Goal: Task Accomplishment & Management: Use online tool/utility

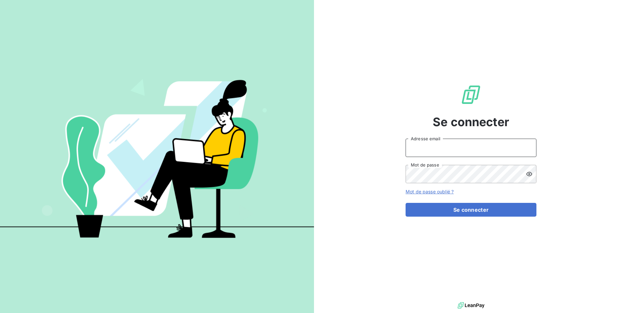
click at [428, 148] on input "Adresse email" at bounding box center [471, 147] width 131 height 18
type input "[PERSON_NAME][EMAIL_ADDRESS][DOMAIN_NAME]"
click at [406, 203] on button "Se connecter" at bounding box center [471, 210] width 131 height 14
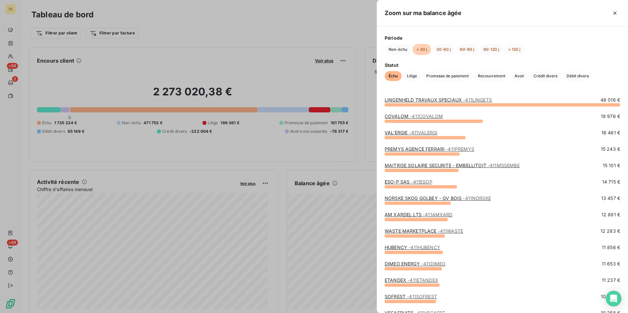
click at [404, 115] on link "COVALOM - 411COVALOM" at bounding box center [414, 116] width 58 height 6
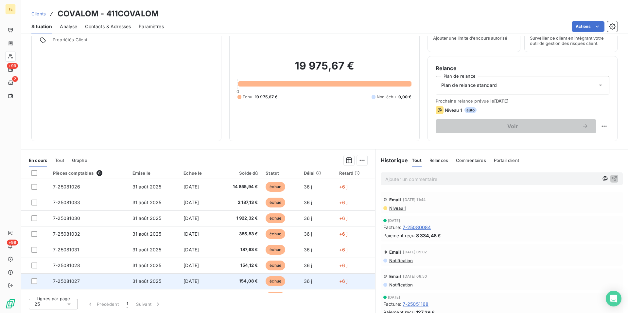
scroll to position [12, 0]
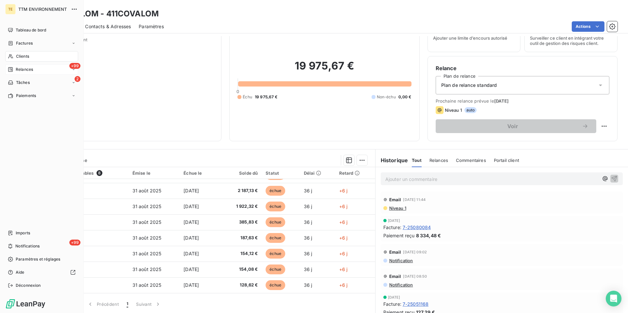
click at [19, 68] on span "Relances" at bounding box center [24, 69] width 17 height 6
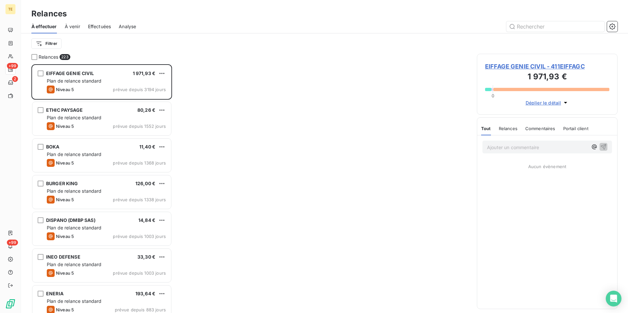
scroll to position [243, 135]
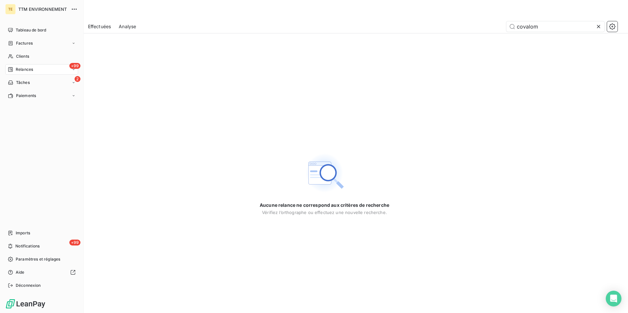
type input "covalom"
click at [20, 70] on span "Relances" at bounding box center [24, 69] width 17 height 6
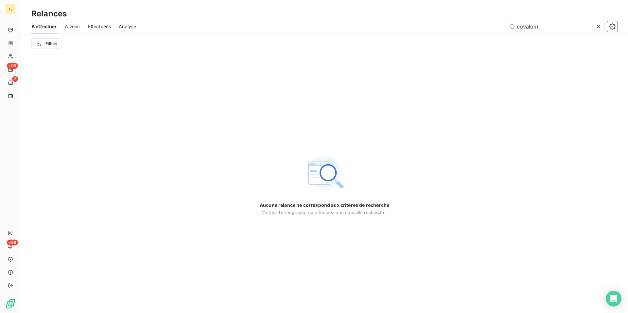
click at [602, 27] on icon at bounding box center [599, 26] width 7 height 7
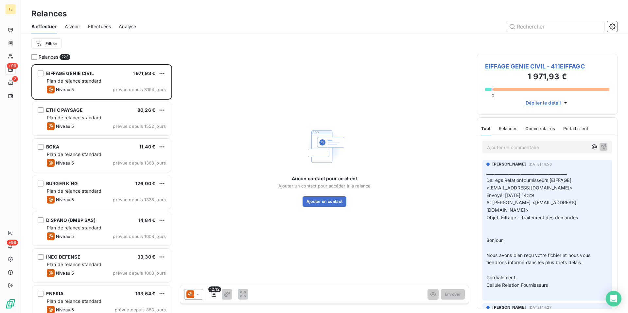
scroll to position [243, 135]
click at [54, 44] on html "TE +99 2 +99 Relances À effectuer À venir Effectuées Analyse Filtrer Relances 2…" at bounding box center [314, 156] width 628 height 313
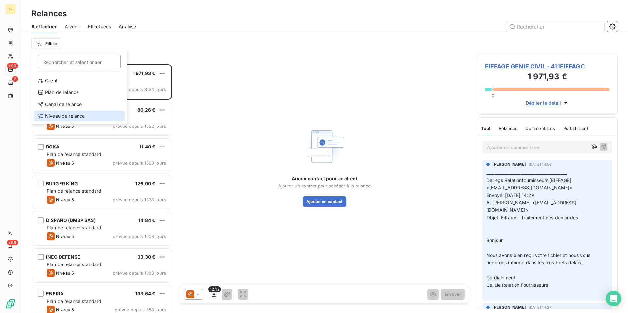
click at [70, 116] on div "Niveau de relance" at bounding box center [79, 116] width 91 height 10
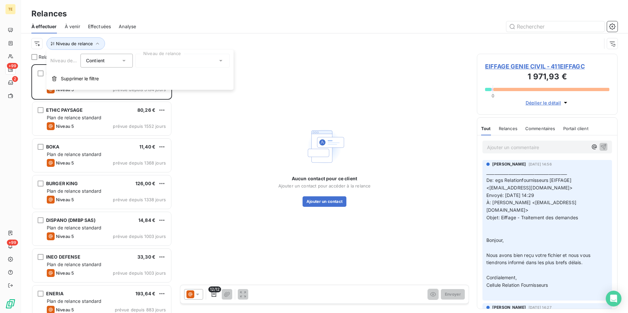
click at [115, 64] on div "Contient is" at bounding box center [103, 60] width 35 height 9
click at [115, 64] on div "Contient" at bounding box center [103, 60] width 35 height 9
click at [154, 62] on div at bounding box center [182, 61] width 94 height 14
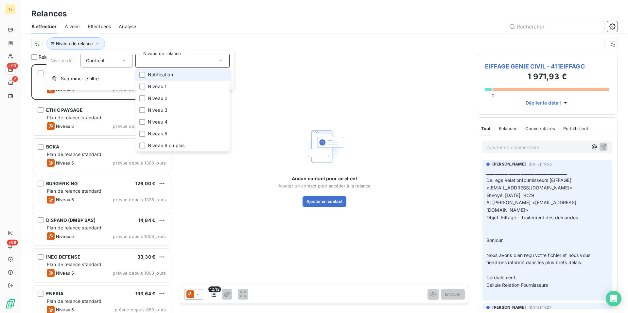
click at [153, 74] on span "Notification" at bounding box center [160, 74] width 25 height 7
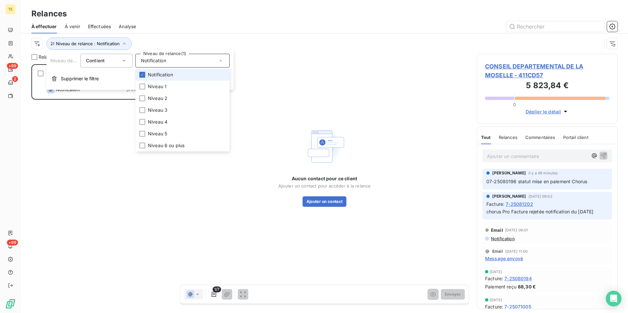
scroll to position [243, 135]
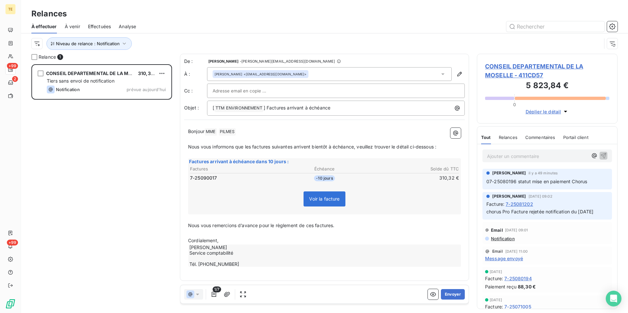
click at [91, 148] on div "CONSEIL DEPARTEMENTAL DE LA MOSELLE 310,32 € Tiers sans envoi de notification N…" at bounding box center [101, 188] width 141 height 248
click at [115, 44] on span "Niveau de relance : Notification" at bounding box center [88, 43] width 64 height 5
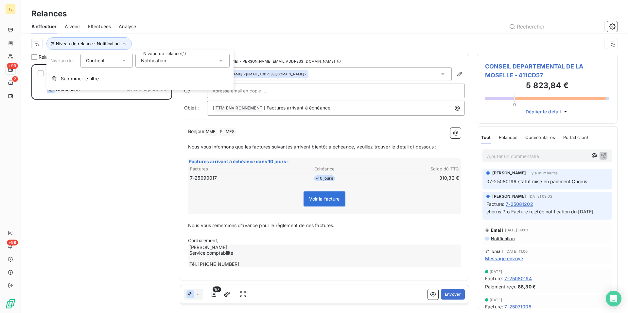
click at [156, 64] on div "Notification" at bounding box center [182, 61] width 94 height 14
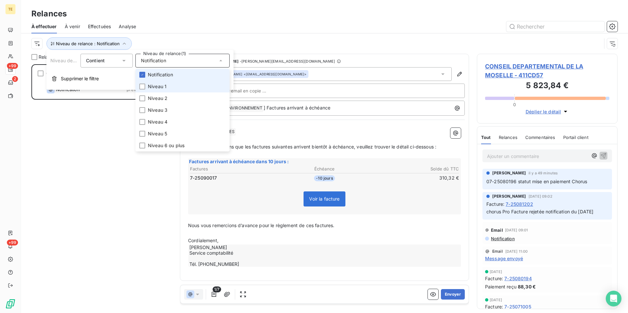
drag, startPoint x: 146, startPoint y: 76, endPoint x: 146, endPoint y: 83, distance: 7.2
click at [146, 76] on li "Notification" at bounding box center [182, 75] width 94 height 12
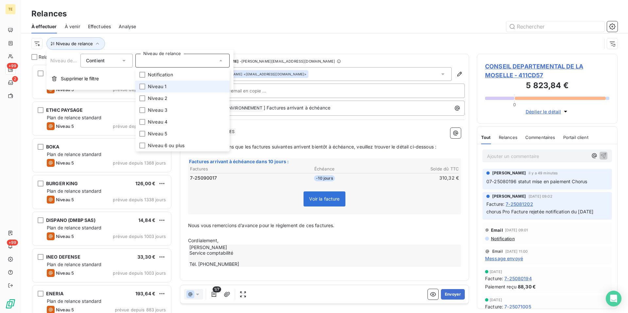
click at [147, 85] on li "Niveau 1" at bounding box center [182, 87] width 94 height 12
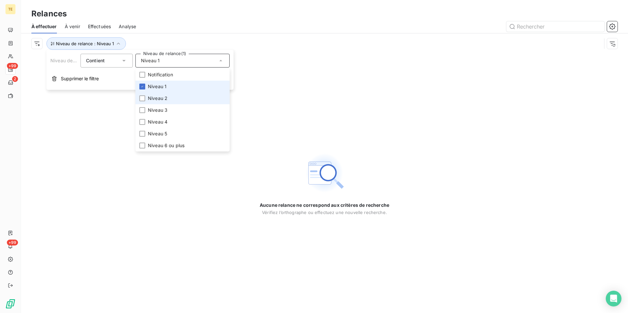
click at [162, 86] on span "Niveau 1" at bounding box center [157, 86] width 19 height 7
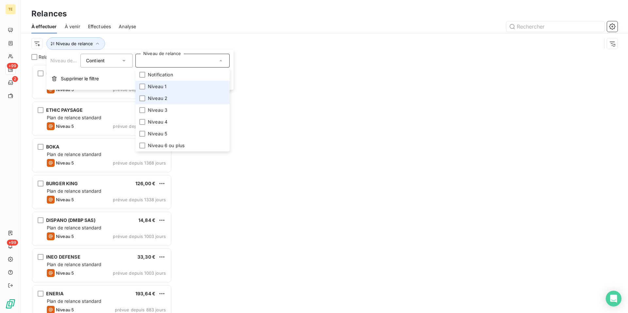
click at [163, 99] on span "Niveau 2" at bounding box center [158, 98] width 20 height 7
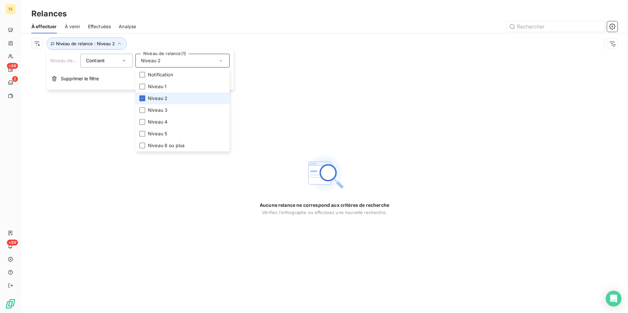
click at [163, 99] on span "Niveau 2" at bounding box center [158, 98] width 20 height 7
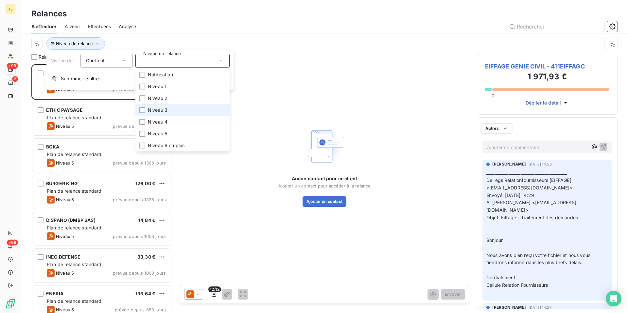
click at [164, 112] on span "Niveau 3" at bounding box center [158, 110] width 20 height 7
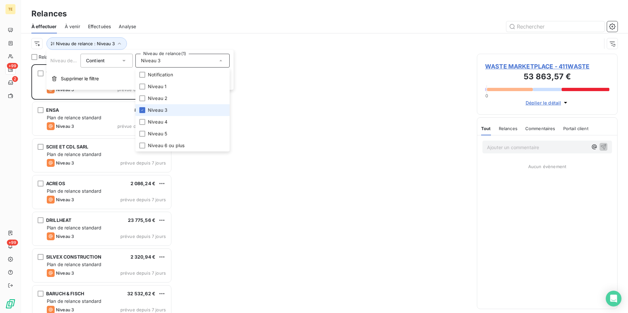
scroll to position [243, 135]
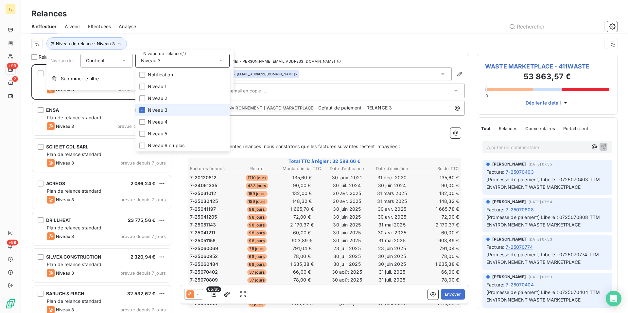
click at [165, 111] on span "Niveau 3" at bounding box center [158, 110] width 20 height 7
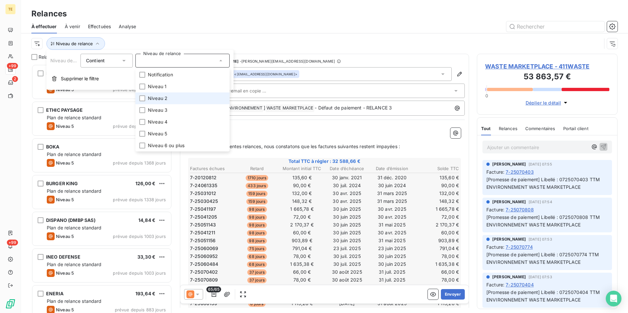
click at [164, 100] on span "Niveau 2" at bounding box center [158, 98] width 20 height 7
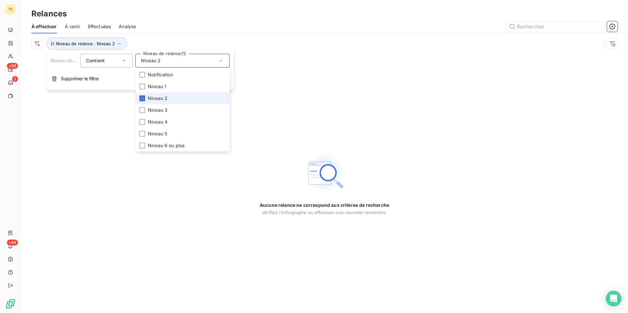
click at [164, 100] on span "Niveau 2" at bounding box center [158, 98] width 20 height 7
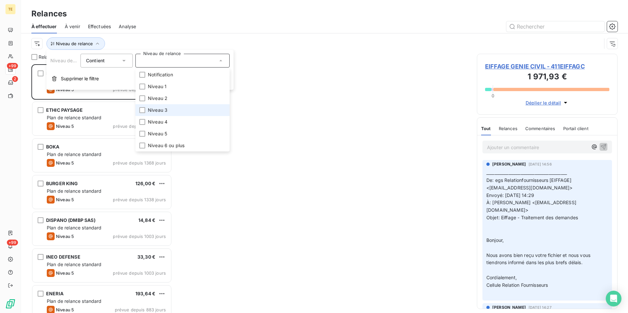
click at [162, 109] on span "Niveau 3" at bounding box center [158, 110] width 20 height 7
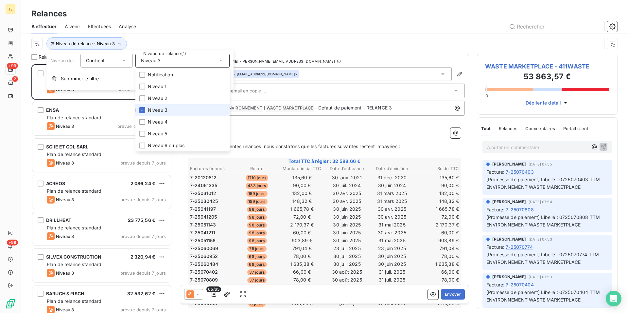
scroll to position [243, 135]
click at [267, 34] on div "Niveau de relance : Niveau 3" at bounding box center [324, 43] width 586 height 20
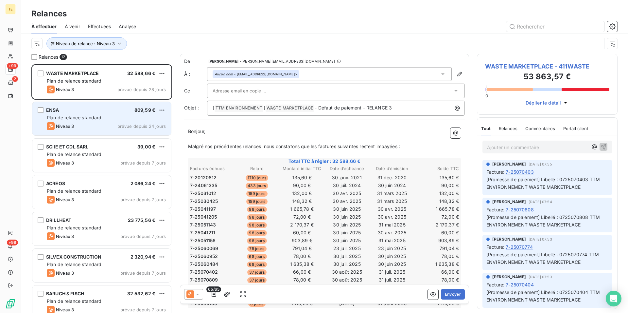
click at [96, 112] on div "ENSA 809,59 €" at bounding box center [106, 110] width 119 height 6
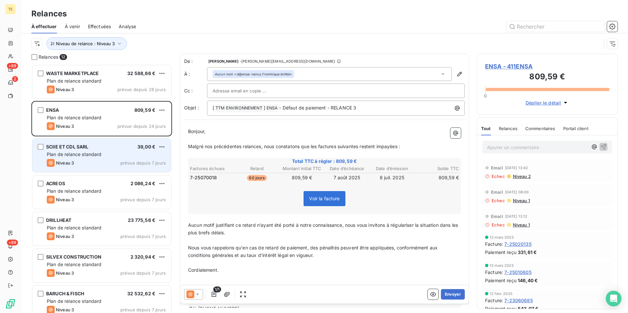
click at [89, 154] on span "Plan de relance standard" at bounding box center [74, 154] width 55 height 6
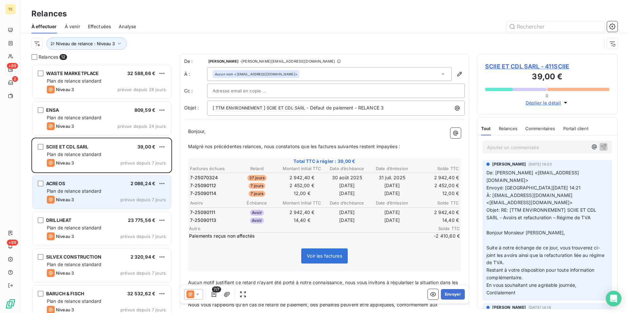
click at [87, 190] on span "Plan de relance standard" at bounding box center [74, 191] width 55 height 6
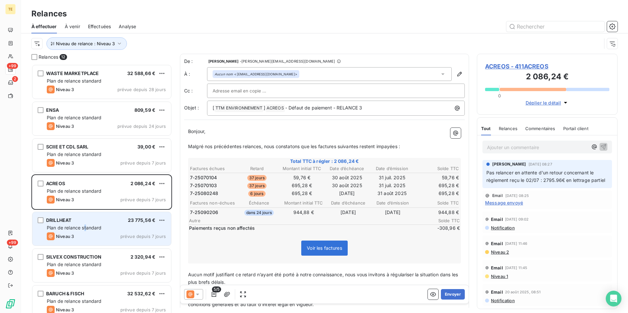
click at [86, 227] on span "Plan de relance standard" at bounding box center [74, 228] width 55 height 6
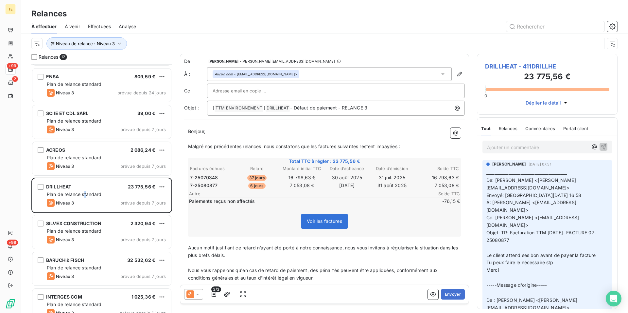
scroll to position [134, 0]
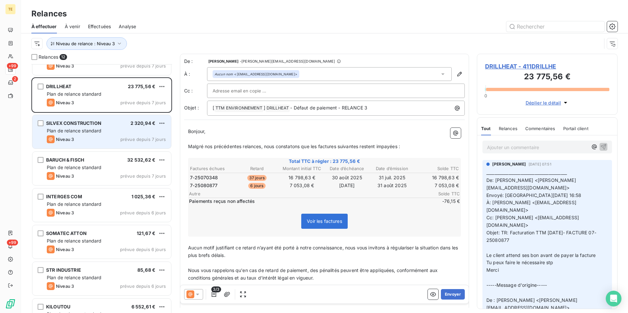
click at [72, 123] on span "SILVEX CONSTRUCTION" at bounding box center [73, 123] width 55 height 6
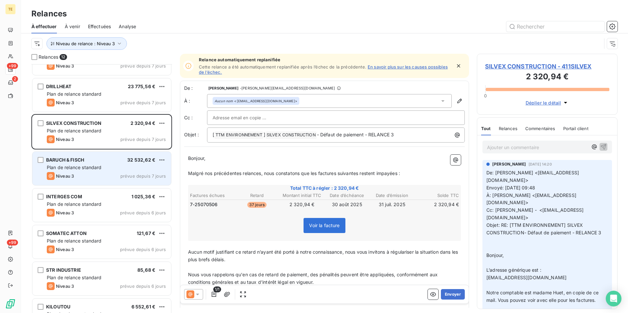
click at [66, 167] on span "Plan de relance standard" at bounding box center [74, 167] width 55 height 6
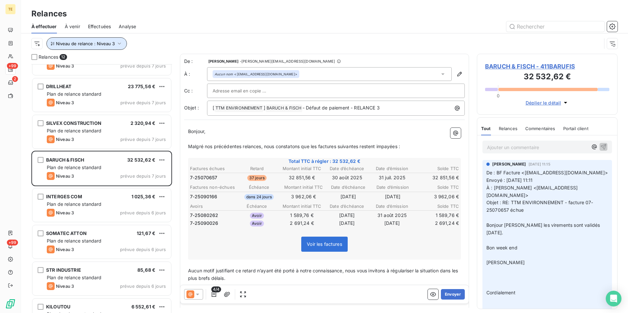
click at [112, 41] on span "Niveau de relance : Niveau 3" at bounding box center [85, 43] width 59 height 5
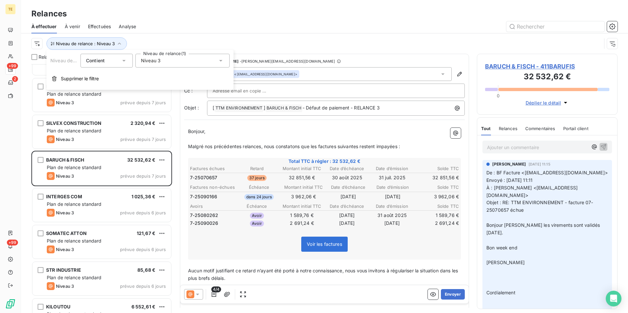
click at [155, 58] on span "Niveau 3" at bounding box center [151, 60] width 20 height 7
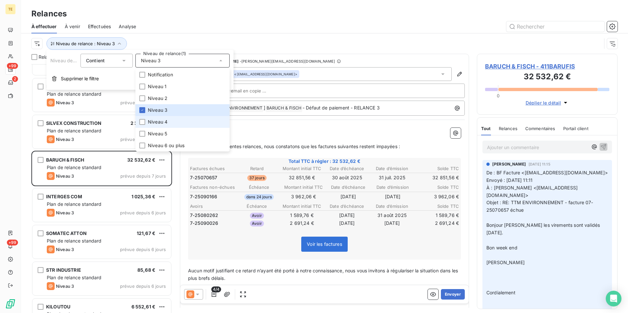
click at [158, 120] on span "Niveau 4" at bounding box center [158, 121] width 20 height 7
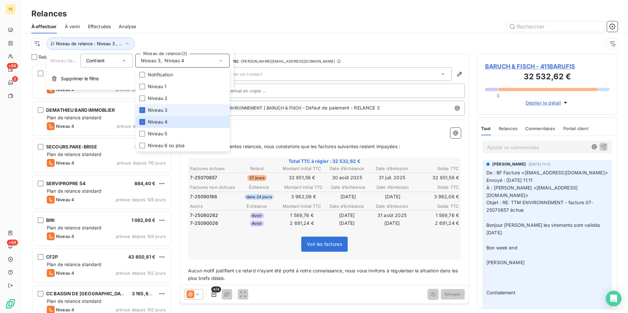
scroll to position [243, 135]
click at [249, 40] on div "Niveau de relance : Niveau 3 , ..." at bounding box center [316, 43] width 570 height 12
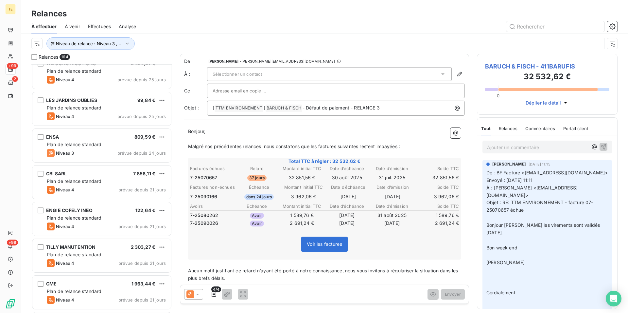
scroll to position [3472, 0]
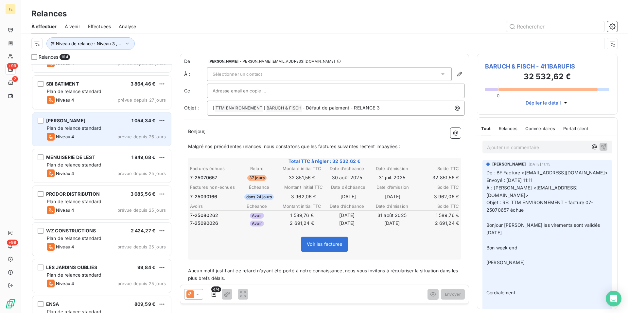
click at [79, 133] on div "Niveau 4 prévue depuis 26 jours" at bounding box center [106, 137] width 119 height 8
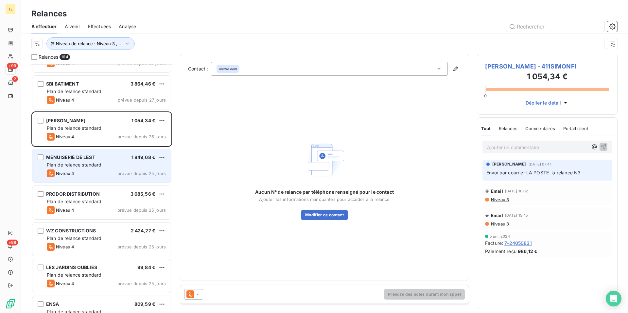
click at [75, 170] on div "Niveau 4 prévue depuis 25 jours" at bounding box center [106, 173] width 119 height 8
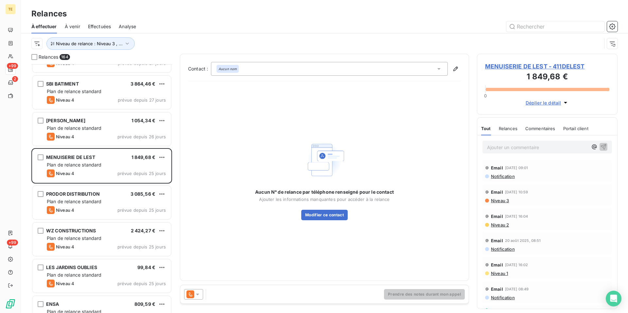
scroll to position [52, 0]
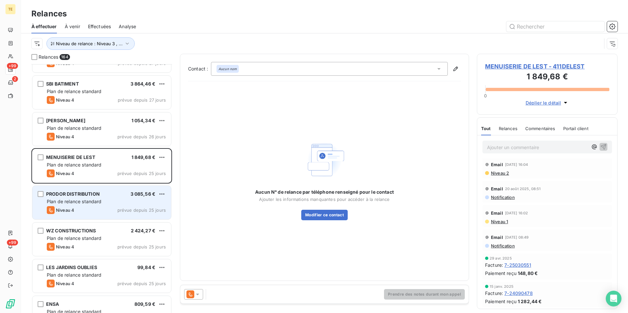
click at [79, 206] on div "PRODOR DISTRIBUTION 3 085,56 € Plan de relance standard Niveau 4 prévue depuis …" at bounding box center [101, 202] width 139 height 33
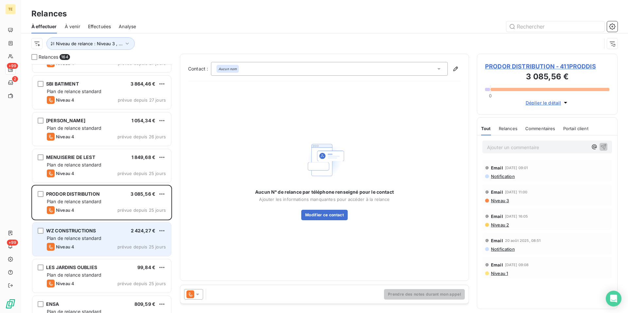
click at [76, 238] on span "Plan de relance standard" at bounding box center [74, 238] width 55 height 6
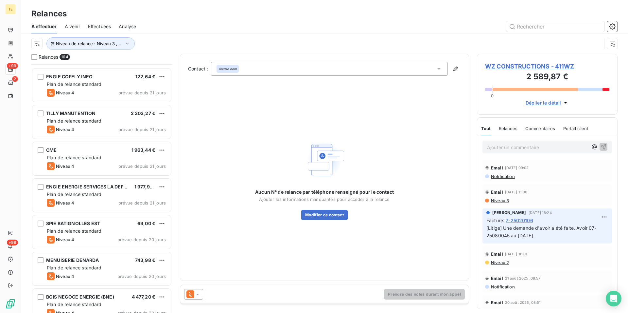
scroll to position [3839, 0]
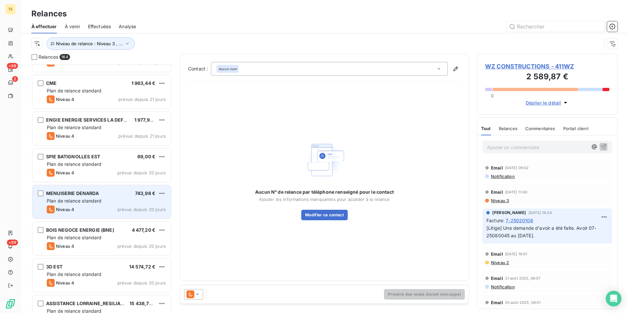
click at [68, 201] on span "Plan de relance standard" at bounding box center [74, 201] width 55 height 6
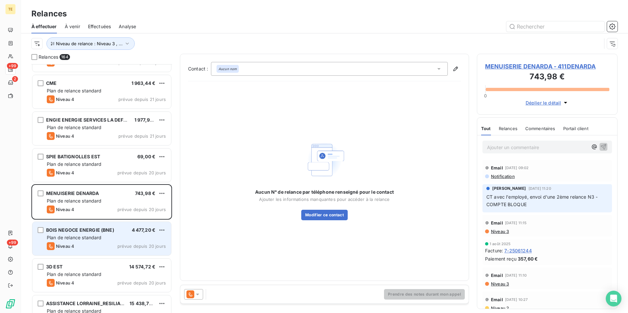
click at [61, 241] on div "BOIS NEGOCE ENERGIE (BNE) 4 477,20 € Plan de relance standard Niveau 4 prévue d…" at bounding box center [101, 238] width 139 height 33
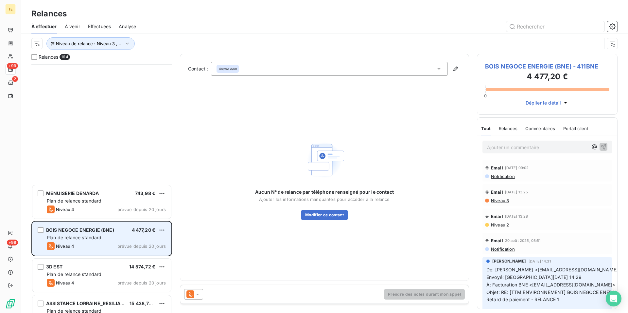
scroll to position [4040, 0]
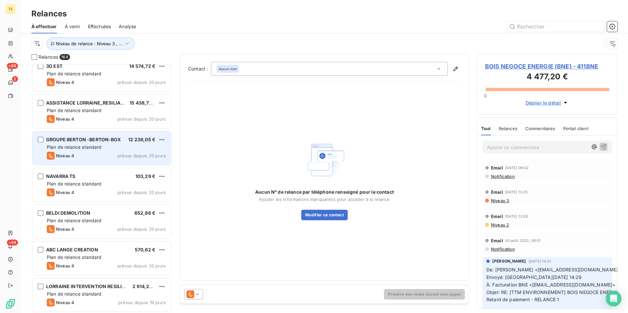
click at [66, 151] on div "GROUPE BERTON -BERTON-BOX 12 239,05 € Plan de relance standard Niveau 4 prévue …" at bounding box center [101, 147] width 139 height 33
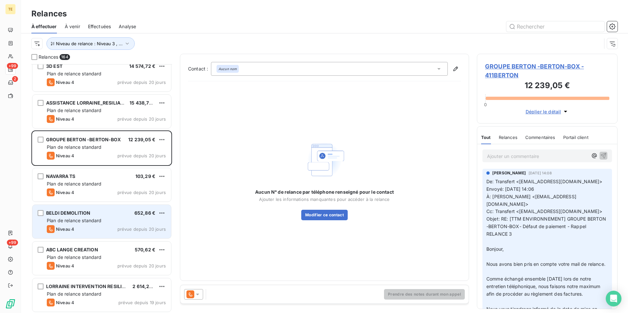
click at [78, 218] on span "Plan de relance standard" at bounding box center [74, 220] width 55 height 6
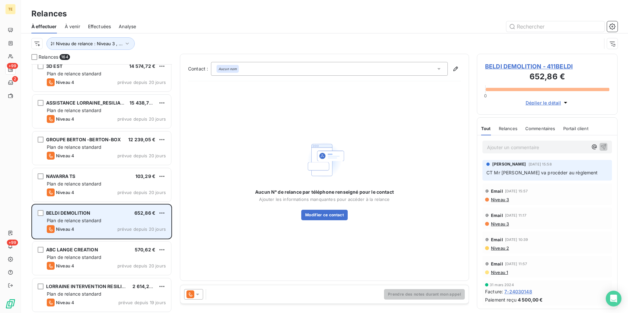
scroll to position [4073, 0]
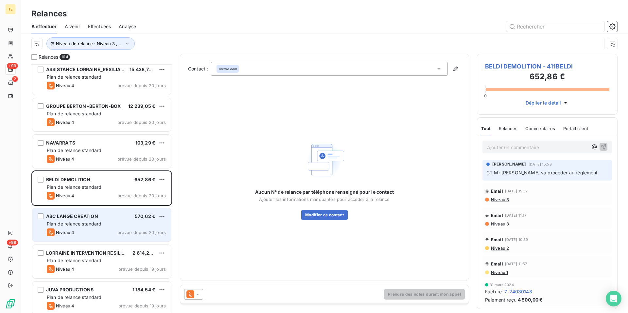
click at [73, 229] on span "Niveau 4" at bounding box center [65, 231] width 18 height 5
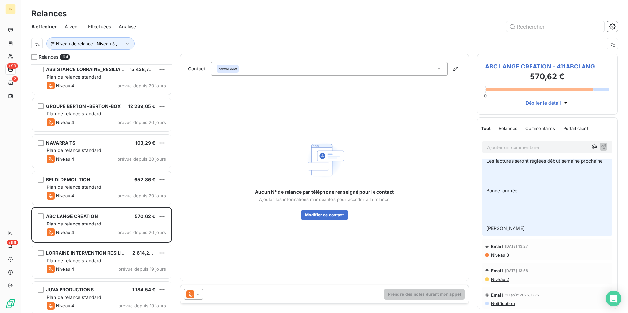
scroll to position [234, 0]
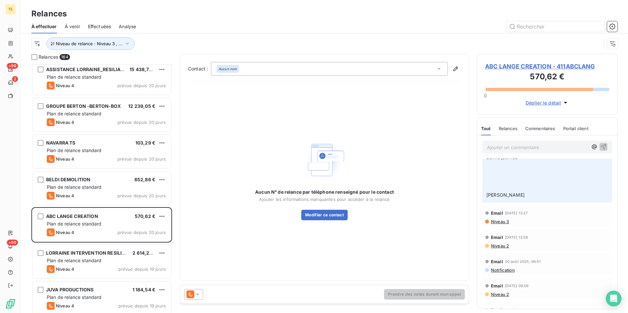
click at [196, 291] on icon at bounding box center [197, 294] width 7 height 7
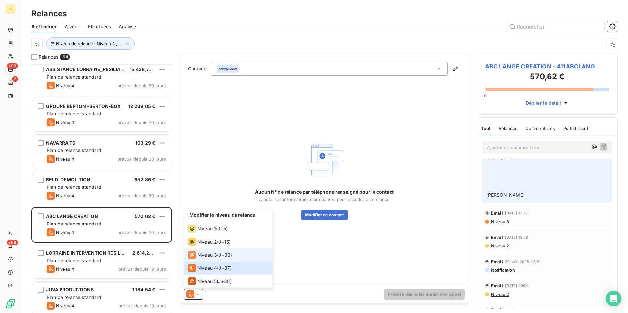
click at [204, 256] on span "Niveau 3" at bounding box center [207, 254] width 20 height 7
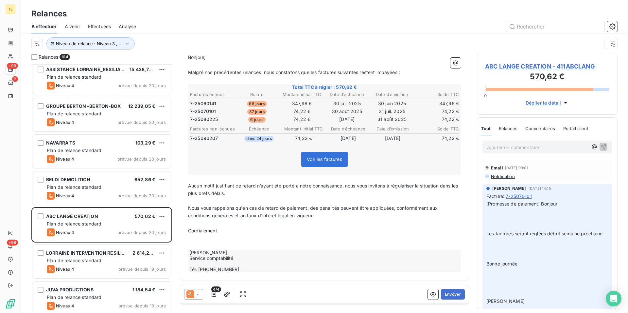
scroll to position [0, 0]
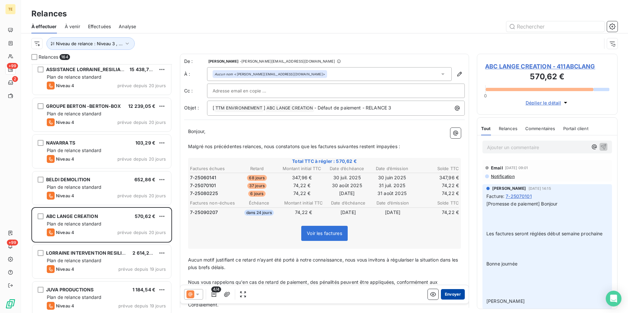
click at [447, 292] on button "Envoyer" at bounding box center [453, 294] width 24 height 10
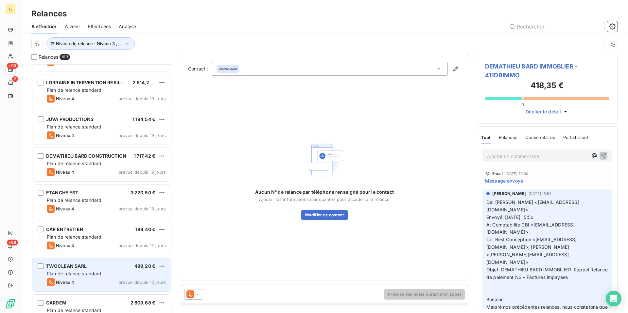
scroll to position [4273, 0]
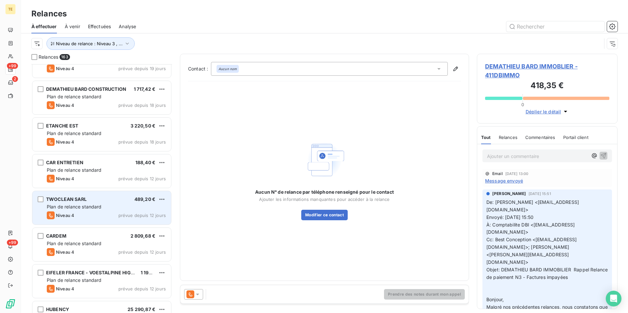
click at [76, 206] on span "Plan de relance standard" at bounding box center [74, 207] width 55 height 6
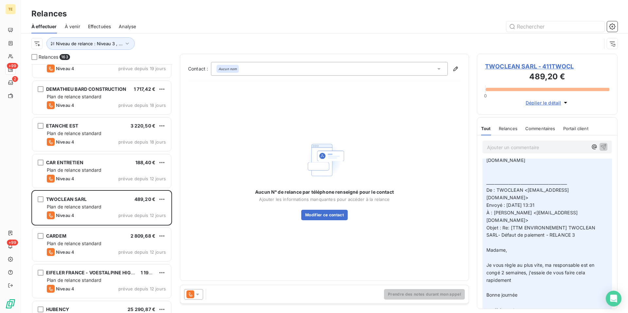
scroll to position [300, 0]
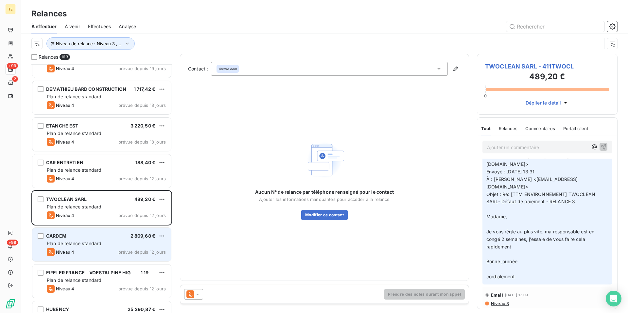
click at [93, 241] on span "Plan de relance standard" at bounding box center [74, 243] width 55 height 6
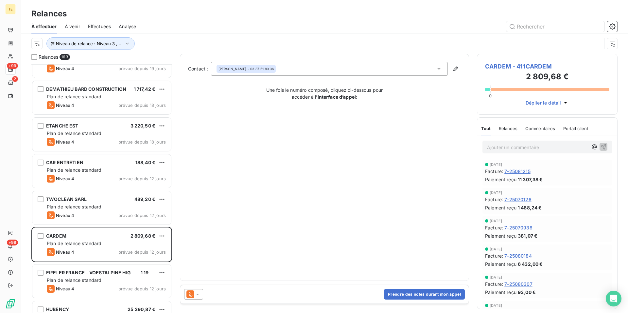
click at [196, 294] on icon at bounding box center [197, 294] width 7 height 7
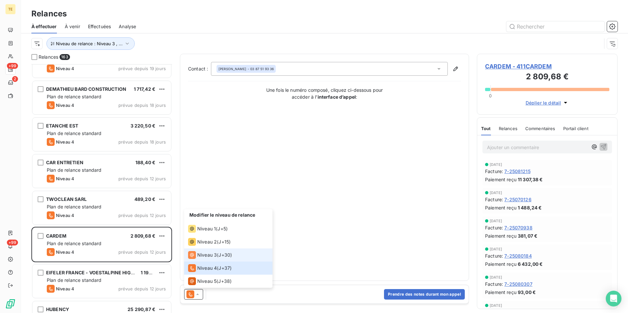
click at [198, 254] on span "Niveau 3" at bounding box center [207, 254] width 20 height 7
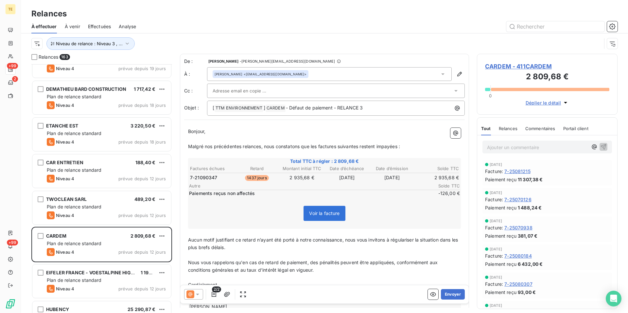
click at [200, 175] on span "7-21090347" at bounding box center [203, 177] width 27 height 7
click at [201, 176] on span "7-21090347" at bounding box center [203, 177] width 27 height 7
click at [330, 213] on span "Voir la facture" at bounding box center [324, 213] width 30 height 6
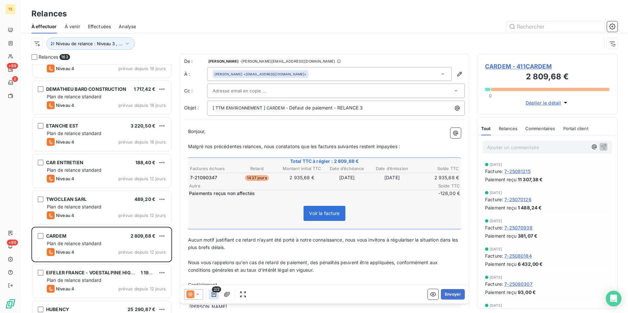
click at [215, 293] on icon "button" at bounding box center [214, 294] width 7 height 7
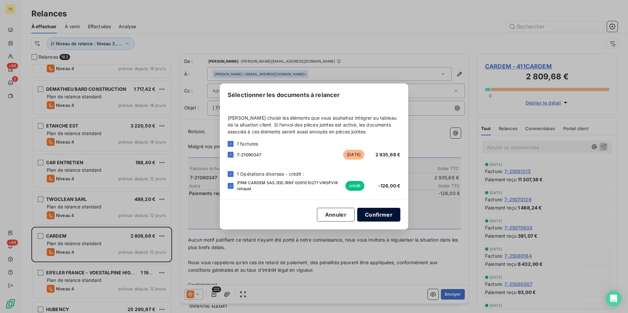
click at [381, 213] on button "Confirmer" at bounding box center [378, 214] width 43 height 14
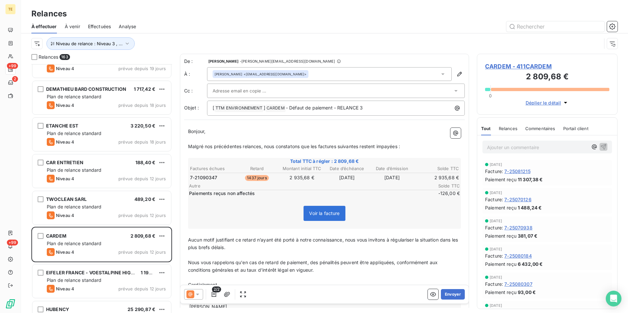
click at [524, 64] on span "CARDEM - 411CARDEM" at bounding box center [547, 66] width 124 height 9
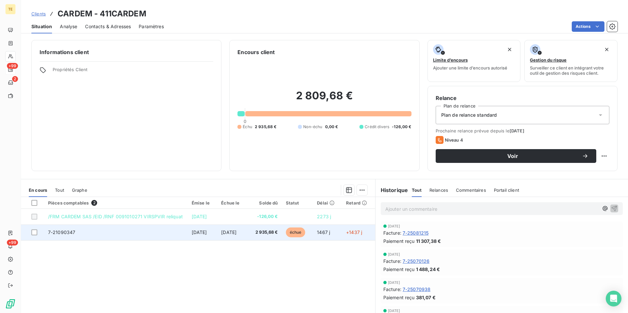
click at [144, 231] on td "7-21090347" at bounding box center [116, 232] width 144 height 16
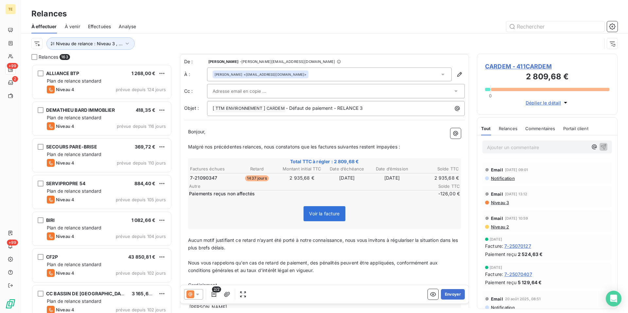
scroll to position [54, 0]
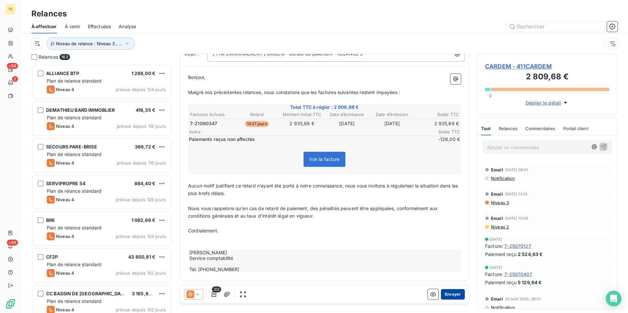
click at [453, 295] on button "Envoyer" at bounding box center [453, 294] width 24 height 10
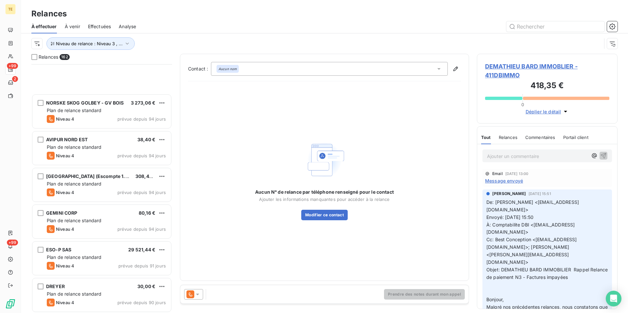
scroll to position [368, 0]
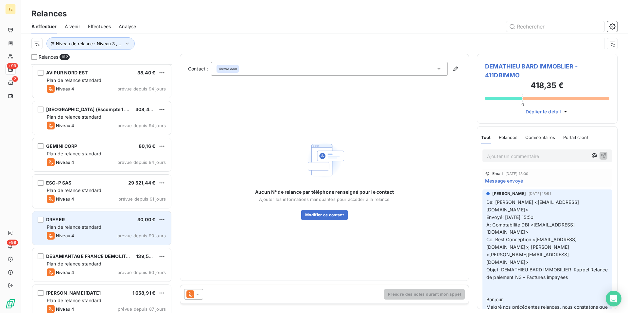
click at [86, 227] on span "Plan de relance standard" at bounding box center [74, 227] width 55 height 6
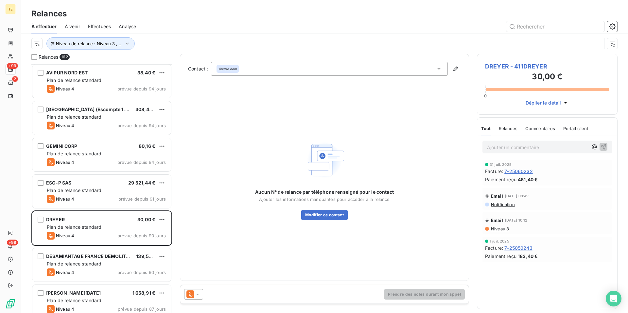
click at [198, 293] on icon at bounding box center [197, 294] width 3 height 2
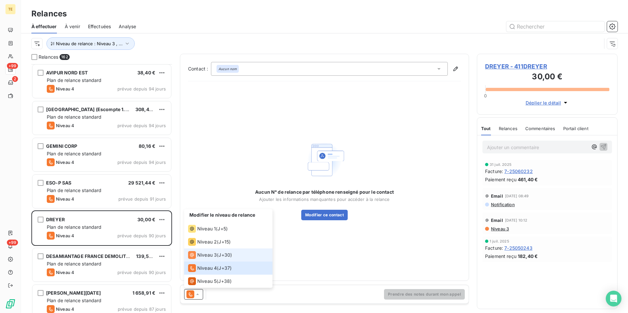
click at [211, 252] on span "Niveau 3" at bounding box center [207, 254] width 20 height 7
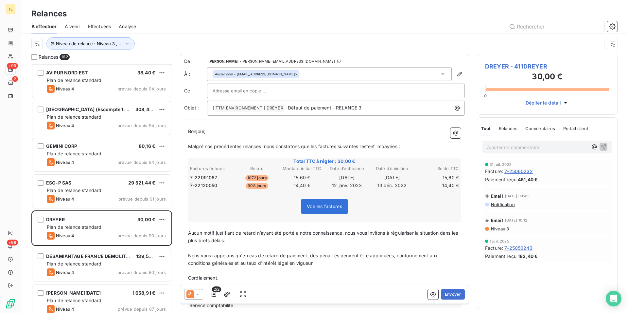
click at [526, 66] on span "DREYER - 411DREYER" at bounding box center [547, 66] width 124 height 9
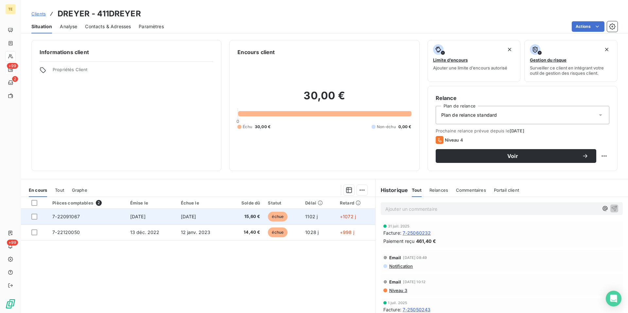
click at [167, 219] on td "30 sept. 2022" at bounding box center [151, 216] width 51 height 16
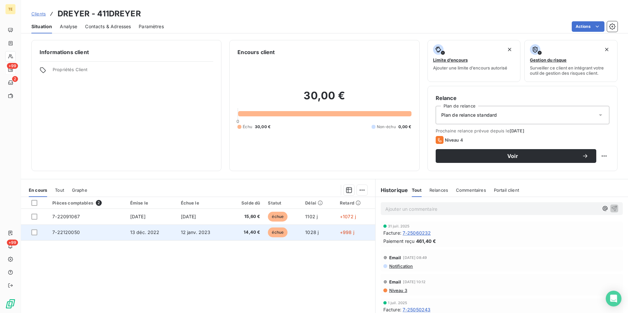
click at [144, 236] on td "13 déc. 2022" at bounding box center [151, 232] width 51 height 16
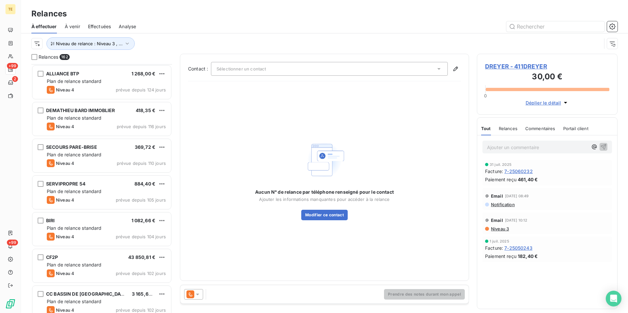
scroll to position [201, 0]
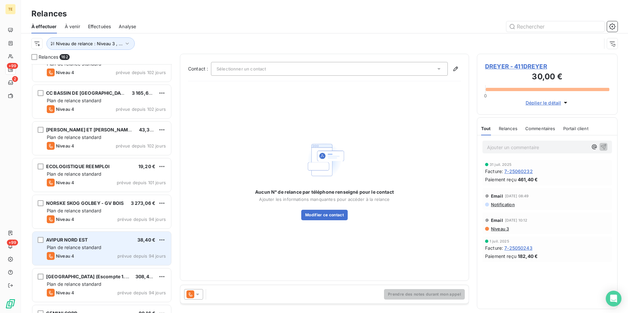
click at [72, 243] on div "AVIPUR NORD EST 38,40 € Plan de relance standard Niveau 4 prévue depuis 94 jours" at bounding box center [101, 247] width 139 height 33
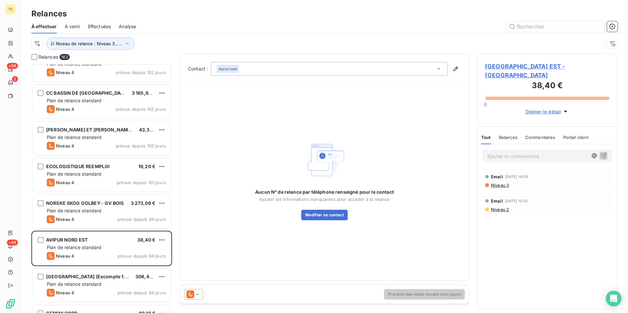
click at [510, 65] on span "AVIPUR NORD EST - 411AVIPUR" at bounding box center [547, 71] width 124 height 18
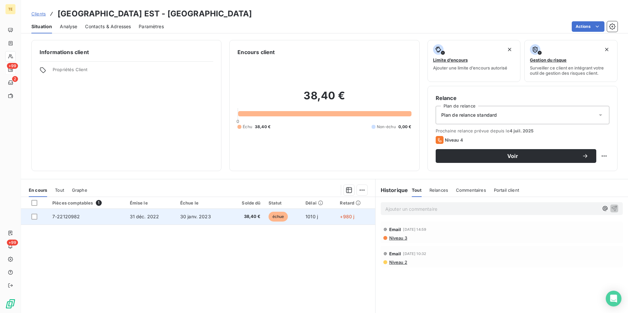
click at [202, 219] on span "30 janv. 2023" at bounding box center [195, 216] width 31 height 6
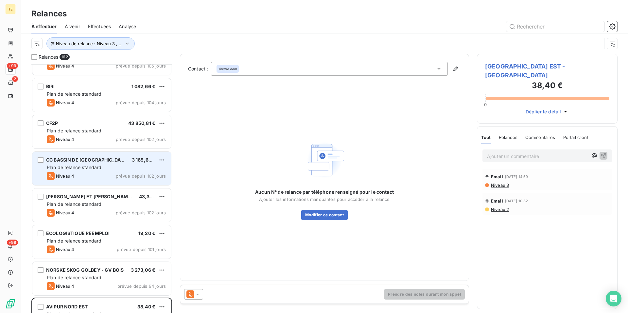
scroll to position [67, 0]
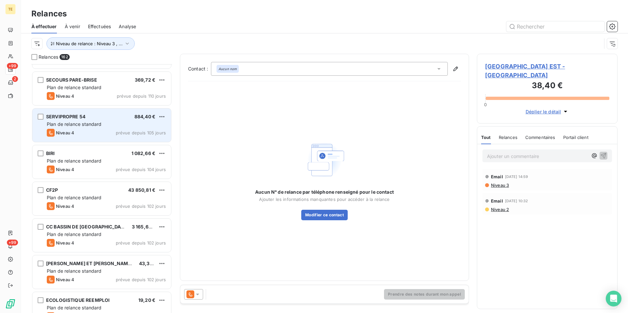
click at [76, 133] on div "Niveau 4 prévue depuis 105 jours" at bounding box center [106, 133] width 119 height 8
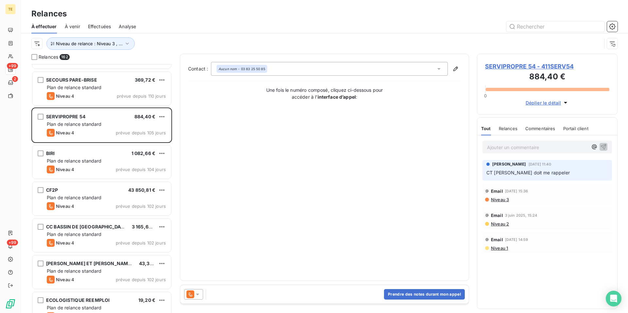
click at [197, 295] on icon at bounding box center [197, 294] width 7 height 7
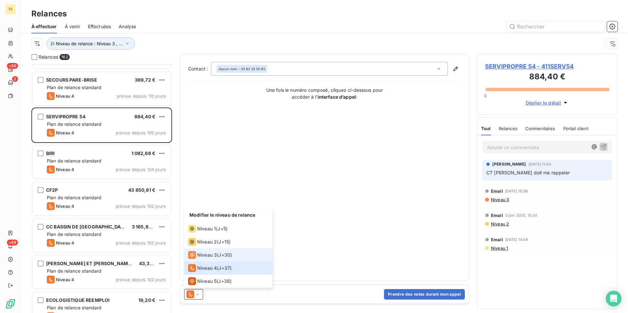
click at [202, 252] on span "Niveau 3" at bounding box center [207, 254] width 20 height 7
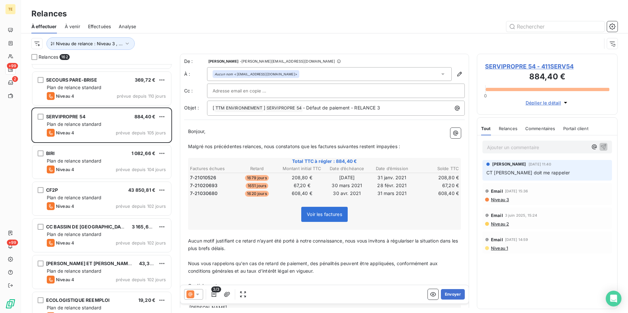
click at [517, 67] on span "SERVIPROPRE 54 - 411SERV54" at bounding box center [547, 66] width 124 height 9
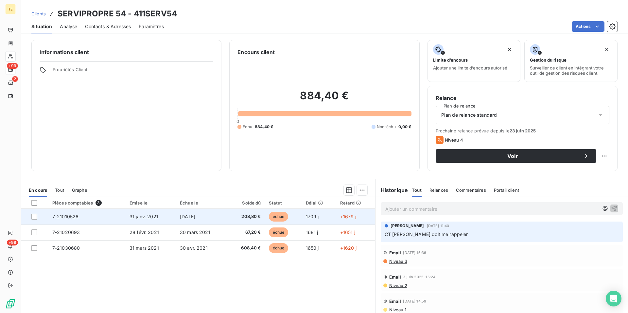
click at [156, 218] on span "31 janv. 2021" at bounding box center [144, 216] width 29 height 6
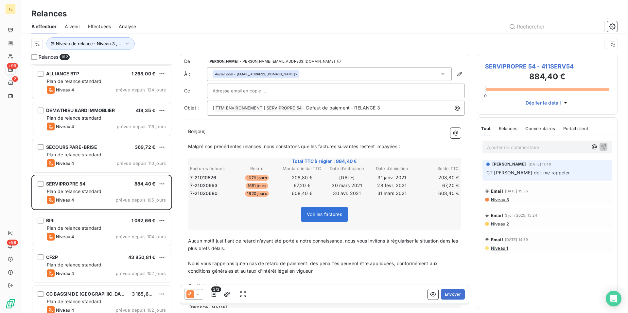
scroll to position [34, 0]
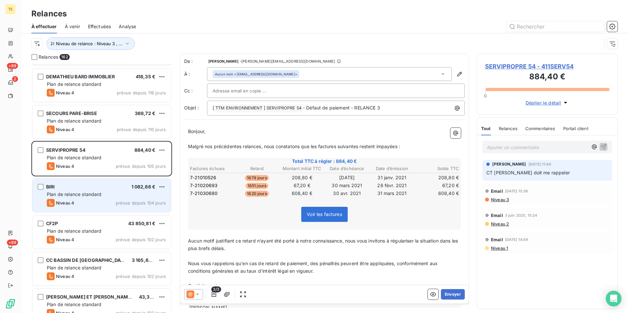
click at [64, 192] on span "Plan de relance standard" at bounding box center [74, 194] width 55 height 6
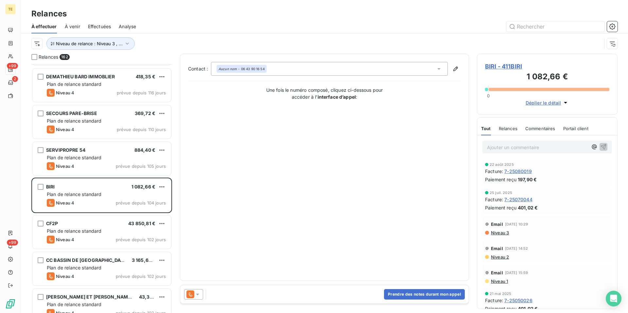
click at [199, 296] on icon at bounding box center [197, 294] width 7 height 7
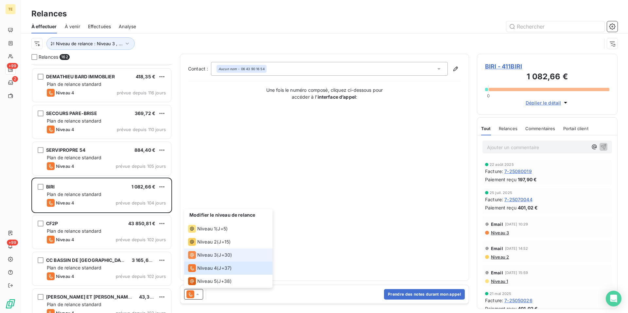
click at [208, 255] on span "Niveau 3" at bounding box center [207, 254] width 20 height 7
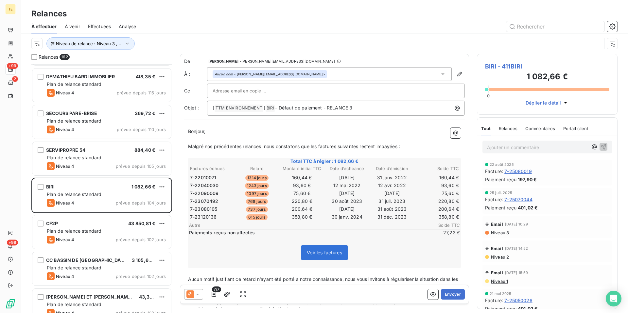
click at [537, 89] on div at bounding box center [549, 89] width 121 height 3
click at [502, 63] on span "BIRI - 411BIRI" at bounding box center [547, 66] width 124 height 9
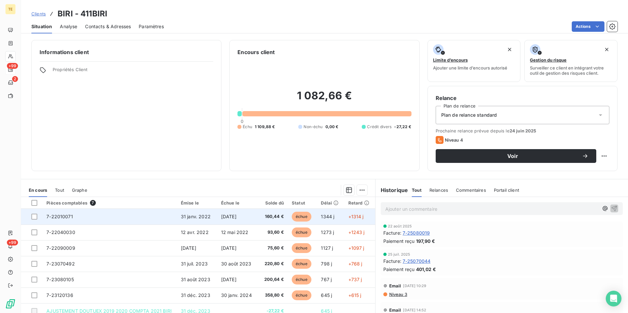
click at [190, 220] on td "31 janv. 2022" at bounding box center [197, 216] width 40 height 16
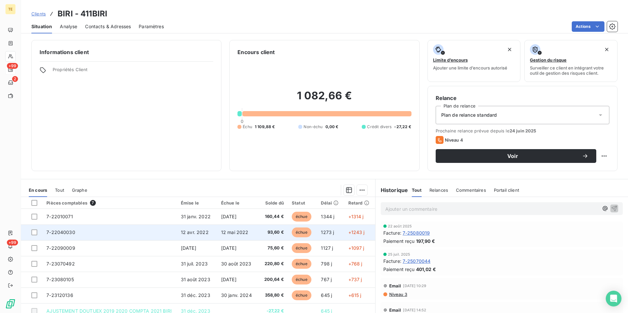
click at [201, 232] on span "12 avr. 2022" at bounding box center [195, 232] width 28 height 6
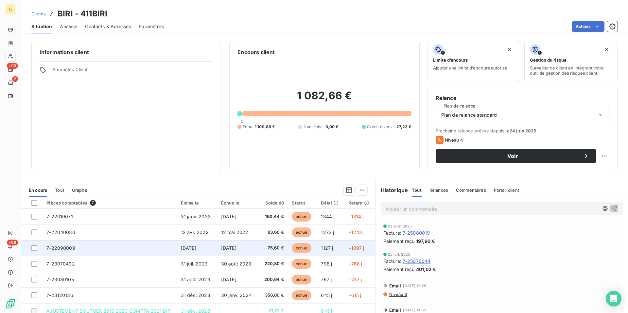
click at [194, 247] on span "[DATE]" at bounding box center [188, 248] width 15 height 6
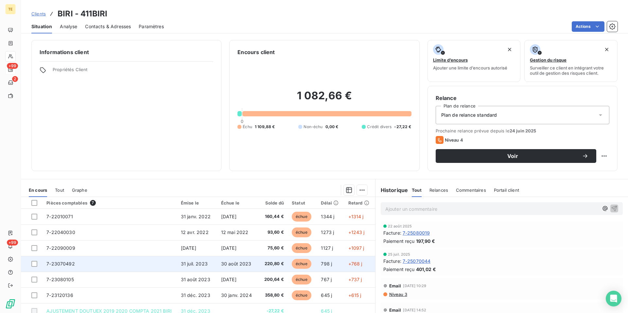
click at [153, 268] on td "7-23070492" at bounding box center [110, 264] width 135 height 16
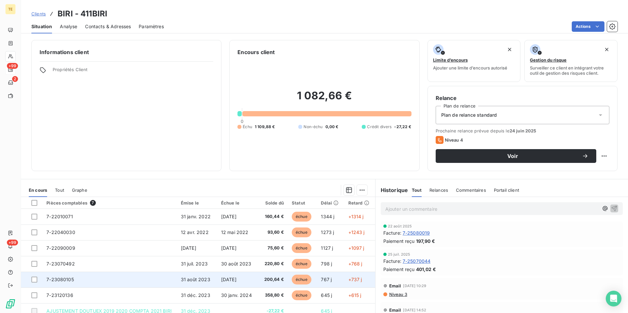
scroll to position [30, 0]
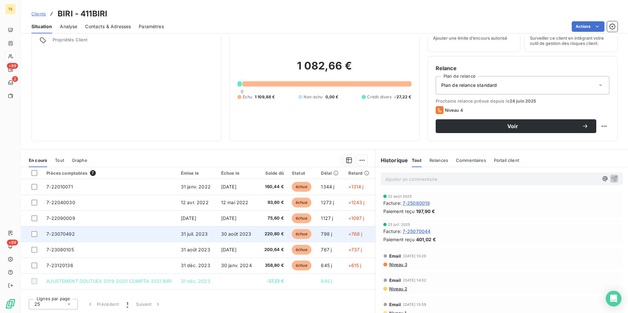
click at [71, 234] on span "7-23070492" at bounding box center [60, 234] width 28 height 6
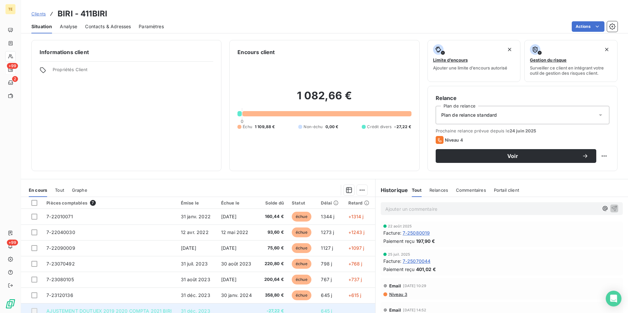
scroll to position [30, 0]
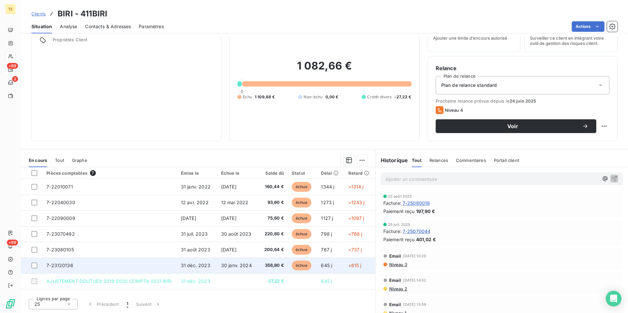
click at [67, 264] on span "7-23120136" at bounding box center [59, 265] width 27 height 6
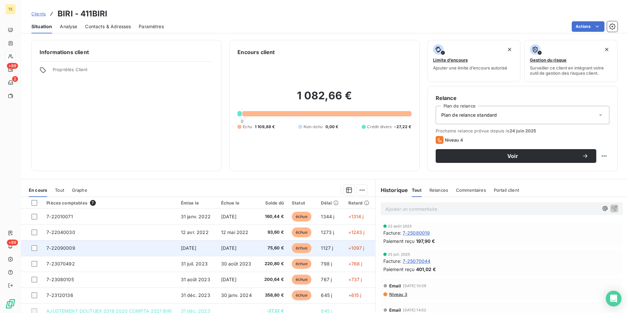
scroll to position [30, 0]
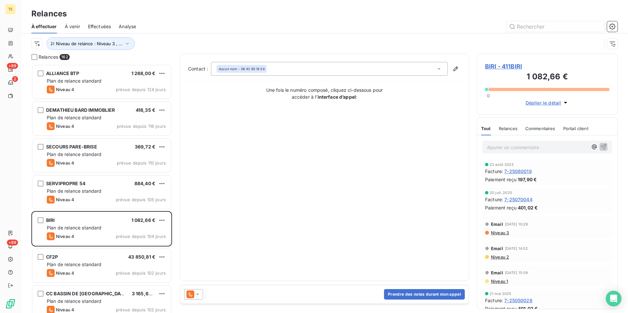
click at [199, 294] on icon at bounding box center [197, 294] width 7 height 7
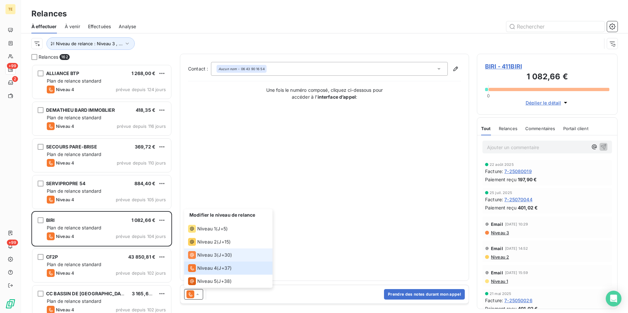
click at [206, 252] on span "Niveau 3" at bounding box center [207, 254] width 20 height 7
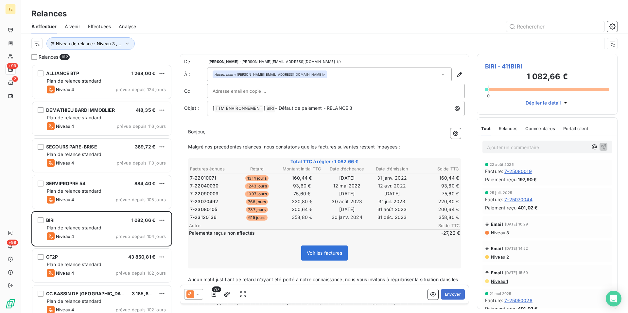
scroll to position [34, 0]
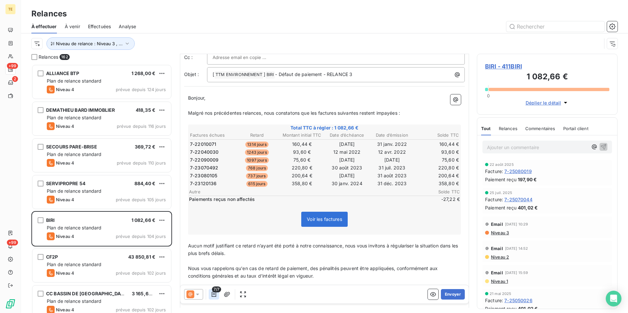
click at [213, 292] on icon "button" at bounding box center [214, 294] width 7 height 7
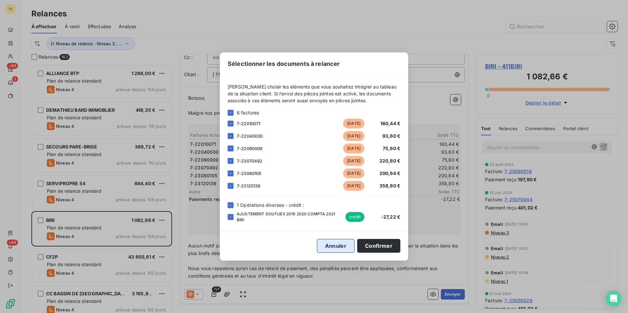
click at [329, 246] on button "Annuler" at bounding box center [336, 246] width 38 height 14
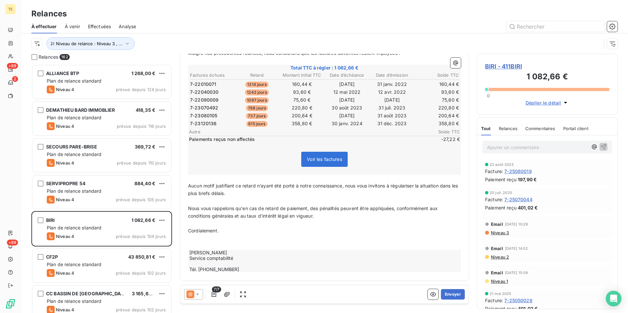
scroll to position [0, 0]
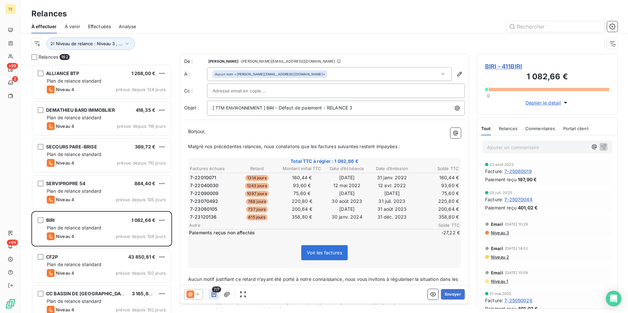
click at [216, 292] on icon "button" at bounding box center [214, 293] width 5 height 5
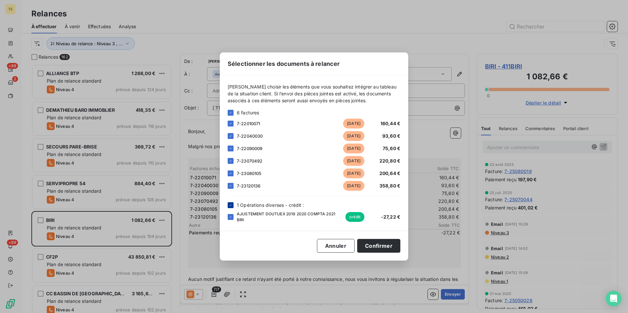
click at [231, 206] on icon at bounding box center [231, 205] width 4 height 4
click at [384, 245] on button "Confirmer" at bounding box center [378, 246] width 43 height 14
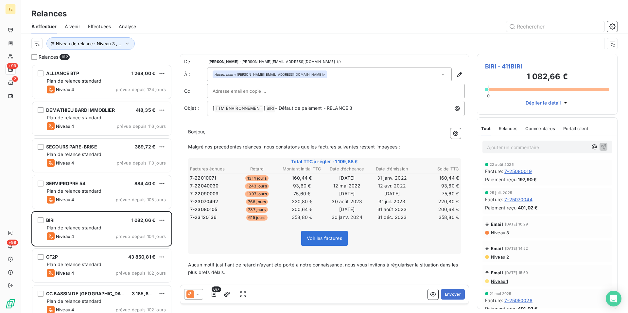
scroll to position [79, 0]
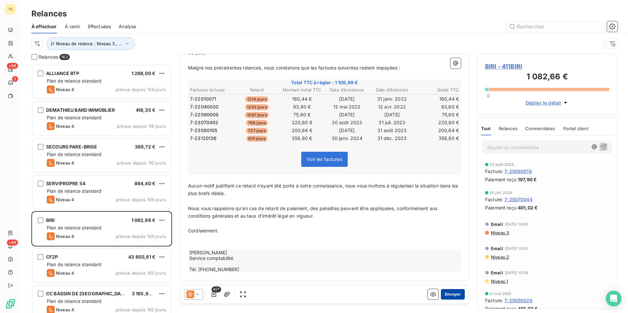
click at [451, 295] on button "Envoyer" at bounding box center [453, 294] width 24 height 10
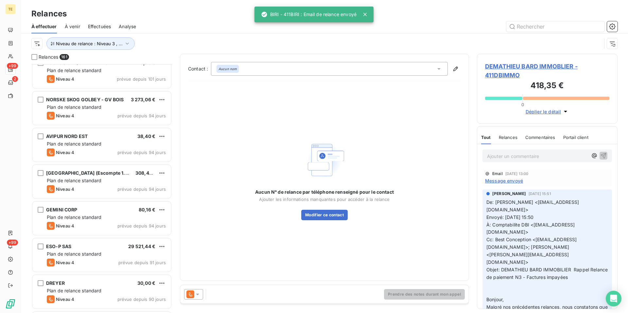
scroll to position [334, 0]
